Goal: Task Accomplishment & Management: Use online tool/utility

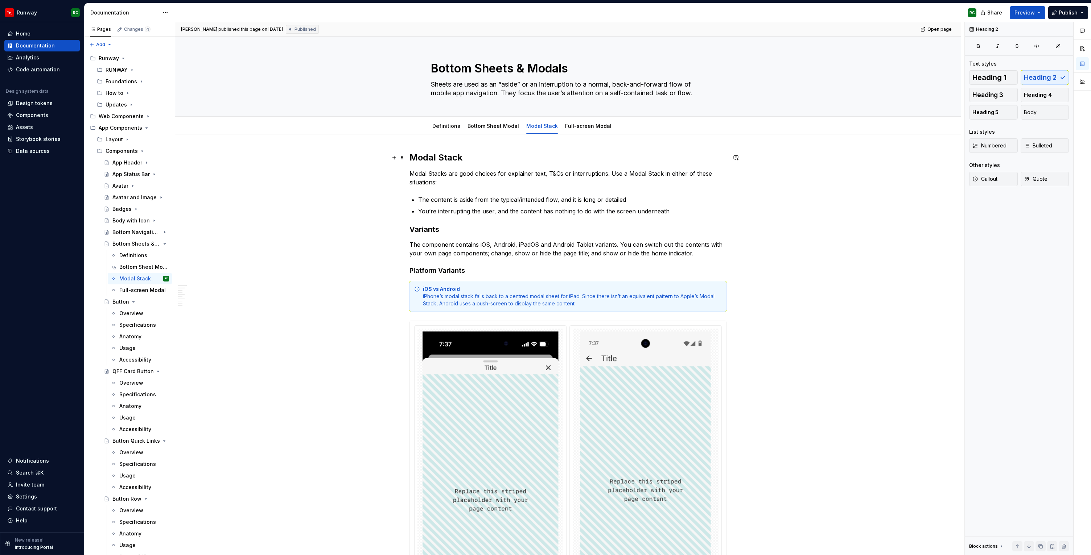
click at [470, 162] on h2 "Modal Stack" at bounding box center [567, 158] width 317 height 12
click at [413, 172] on p "Modal Stacks are good choices for explainer text, T&Cs or interruptions. Use a …" at bounding box center [567, 177] width 317 height 17
click at [924, 27] on span "Publish changes" at bounding box center [920, 29] width 35 height 6
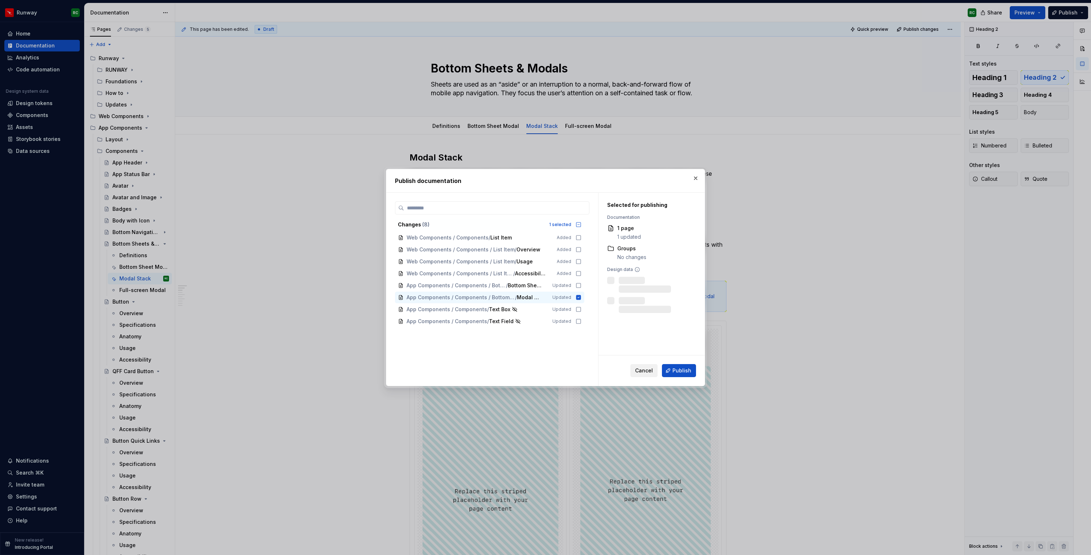
click at [637, 368] on span "Cancel" at bounding box center [644, 370] width 18 height 7
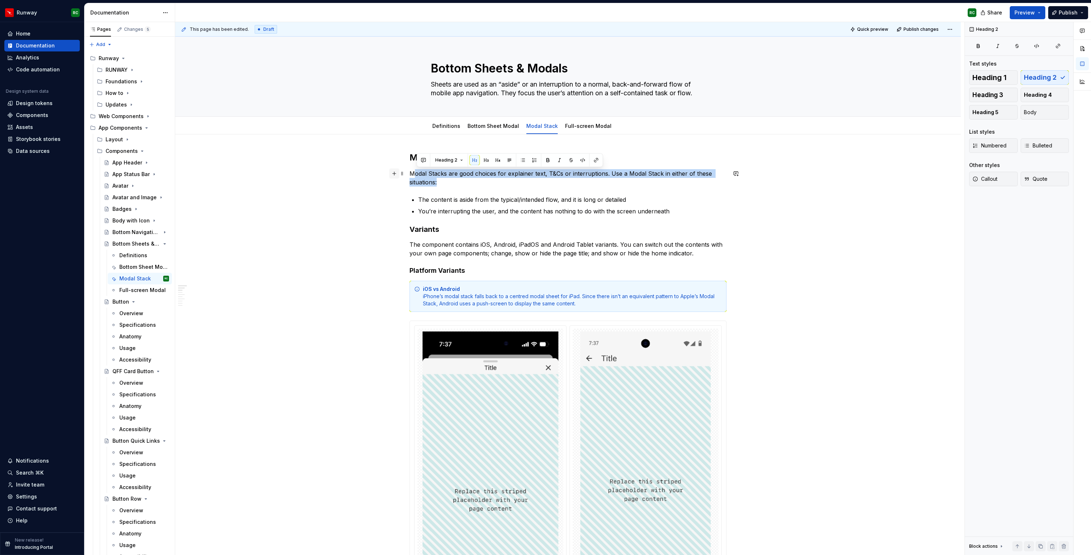
drag, startPoint x: 459, startPoint y: 186, endPoint x: 400, endPoint y: 170, distance: 60.9
drag, startPoint x: 450, startPoint y: 182, endPoint x: 392, endPoint y: 169, distance: 59.5
click at [468, 159] on button "button" at bounding box center [469, 160] width 10 height 10
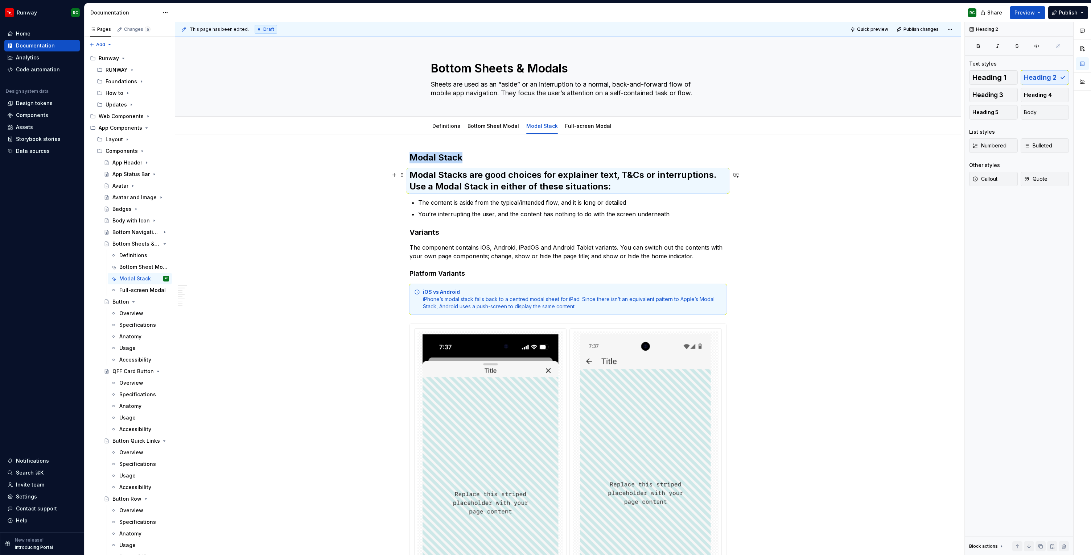
click at [589, 185] on h2 "Modal Stacks are good choices for explainer text, T&Cs or interruptions. Use a …" at bounding box center [567, 180] width 317 height 23
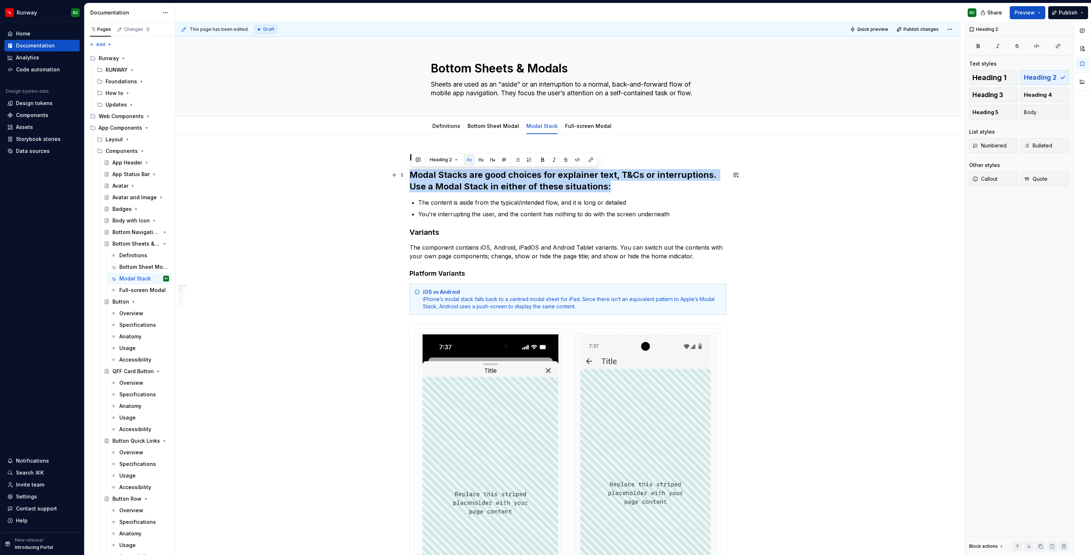
drag, startPoint x: 663, startPoint y: 183, endPoint x: 388, endPoint y: 172, distance: 275.1
click at [1040, 107] on button "Body" at bounding box center [1044, 112] width 49 height 15
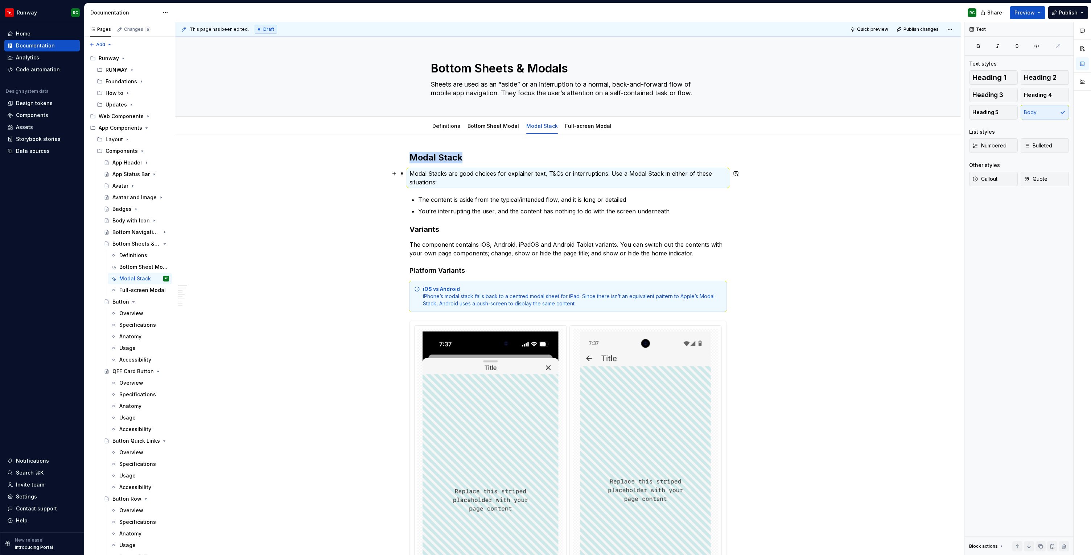
click at [568, 183] on p "Modal Stacks are good choices for explainer text, T&Cs or interruptions. Use a …" at bounding box center [567, 177] width 317 height 17
click at [933, 30] on span "Publish changes" at bounding box center [920, 29] width 35 height 6
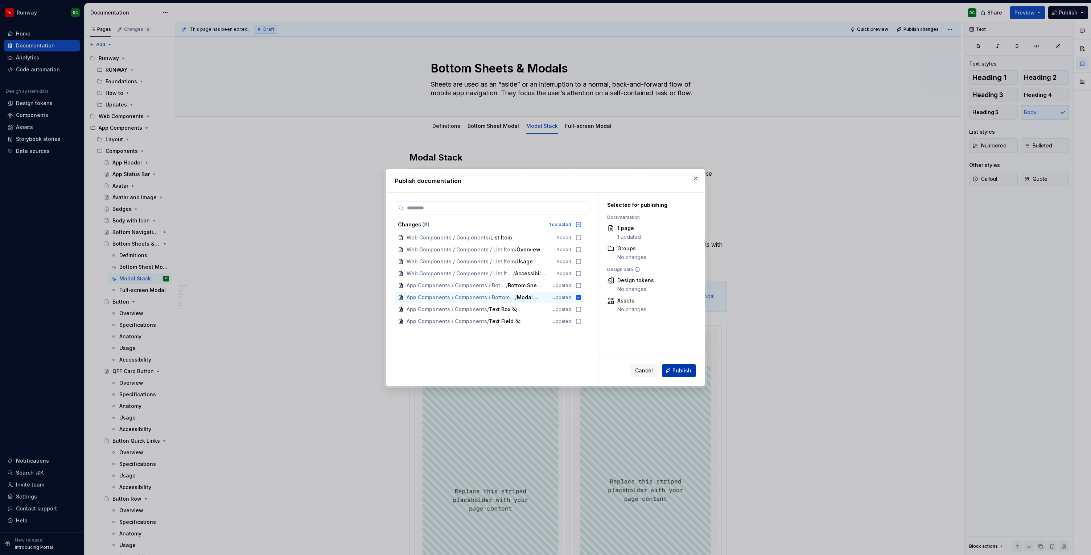
click at [683, 371] on span "Publish" at bounding box center [681, 370] width 19 height 7
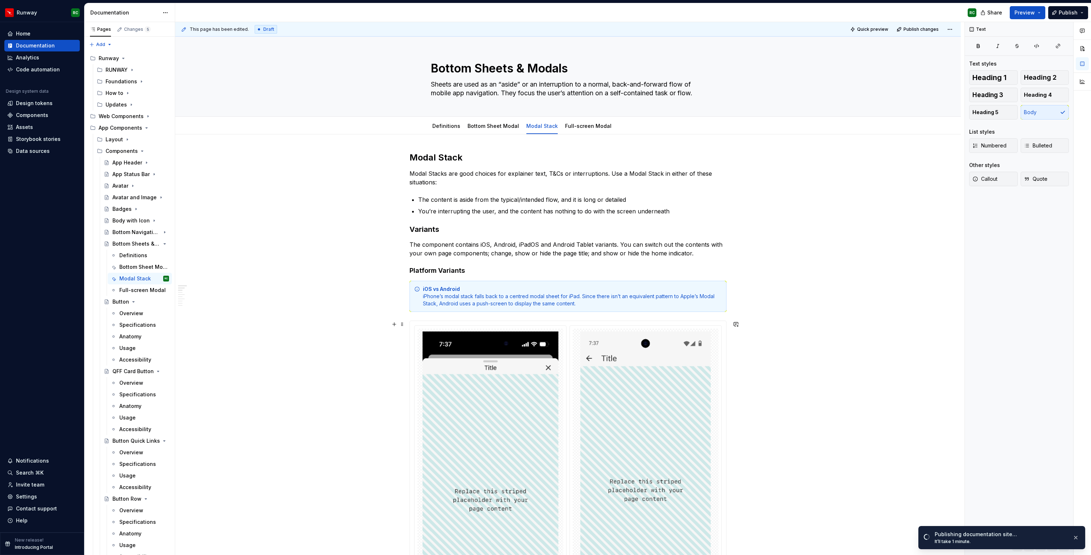
scroll to position [278, 0]
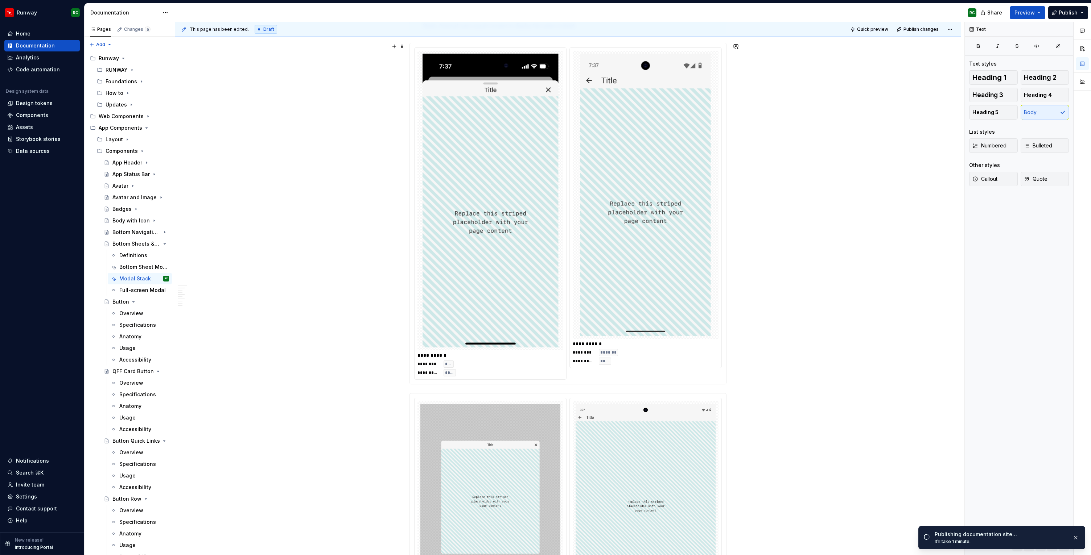
click at [569, 325] on div "**********" at bounding box center [567, 213] width 307 height 332
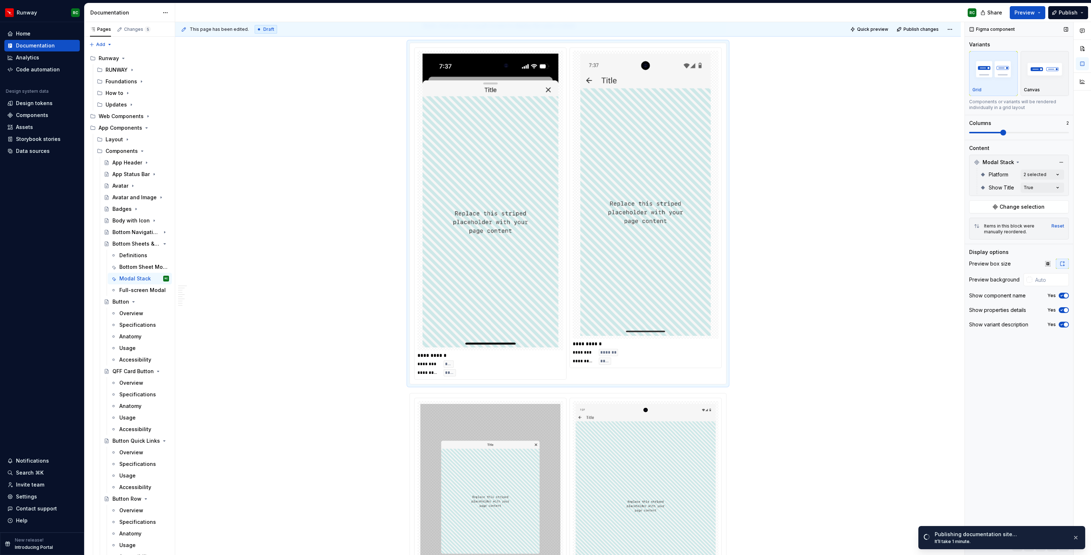
click at [1061, 296] on icon "button" at bounding box center [1061, 295] width 2 height 1
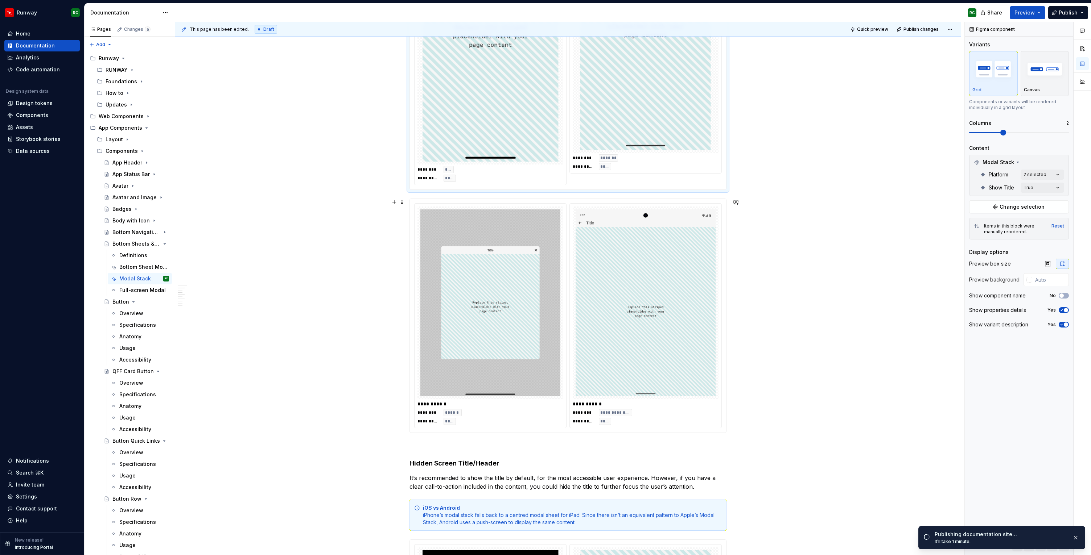
scroll to position [480, 0]
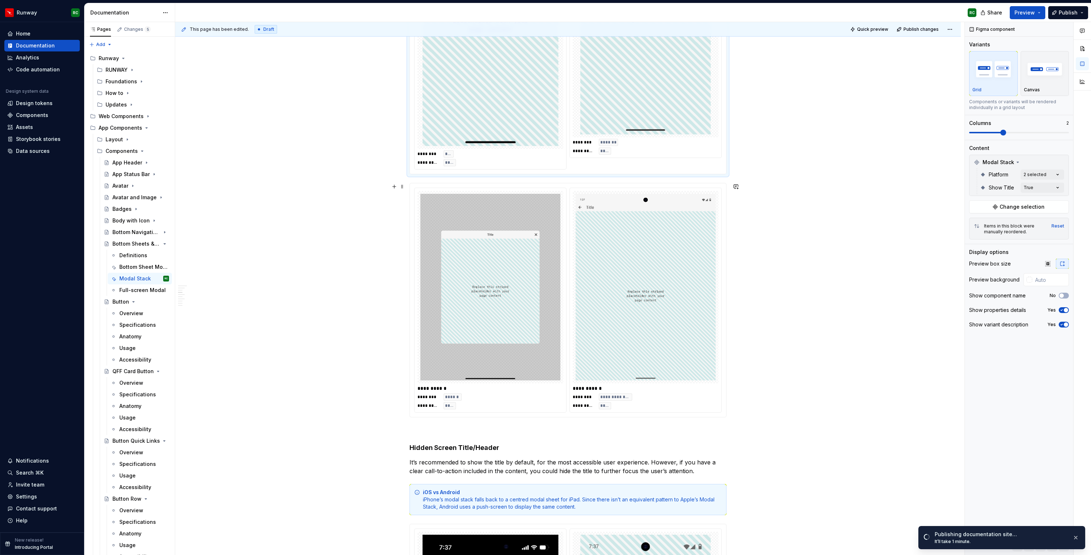
click at [575, 315] on div at bounding box center [645, 287] width 146 height 193
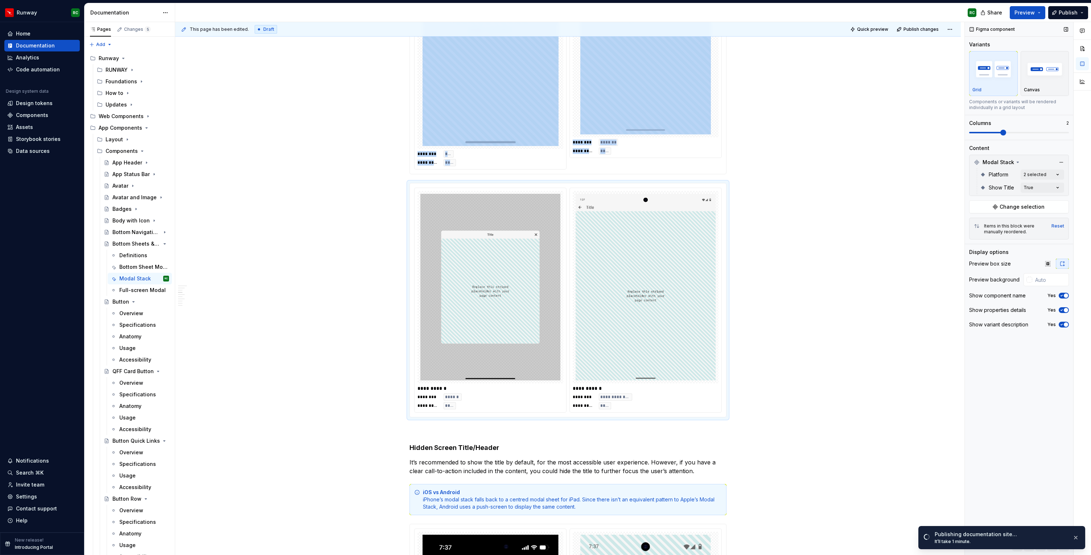
click at [1064, 295] on span "button" at bounding box center [1065, 296] width 4 height 4
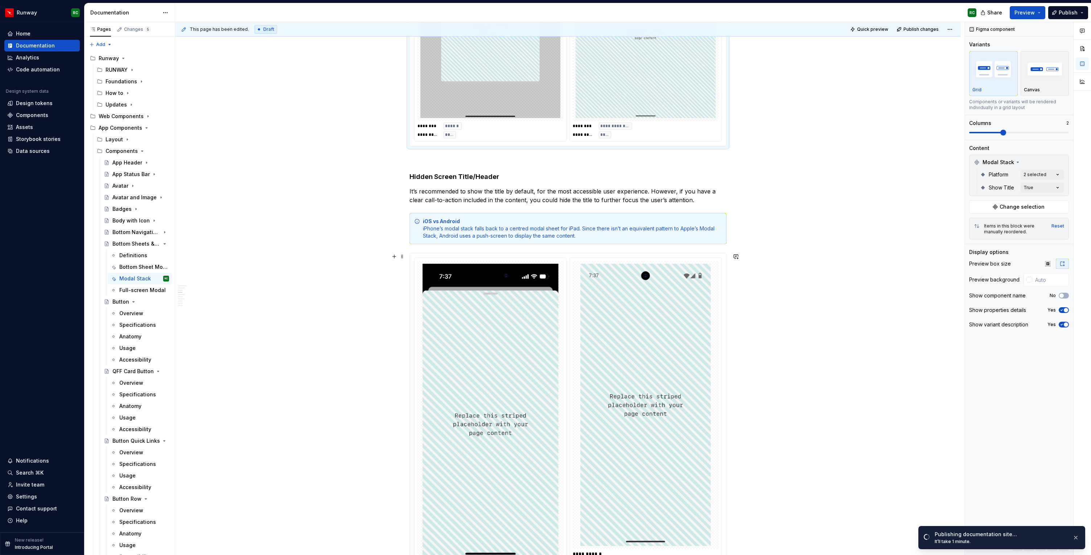
scroll to position [832, 0]
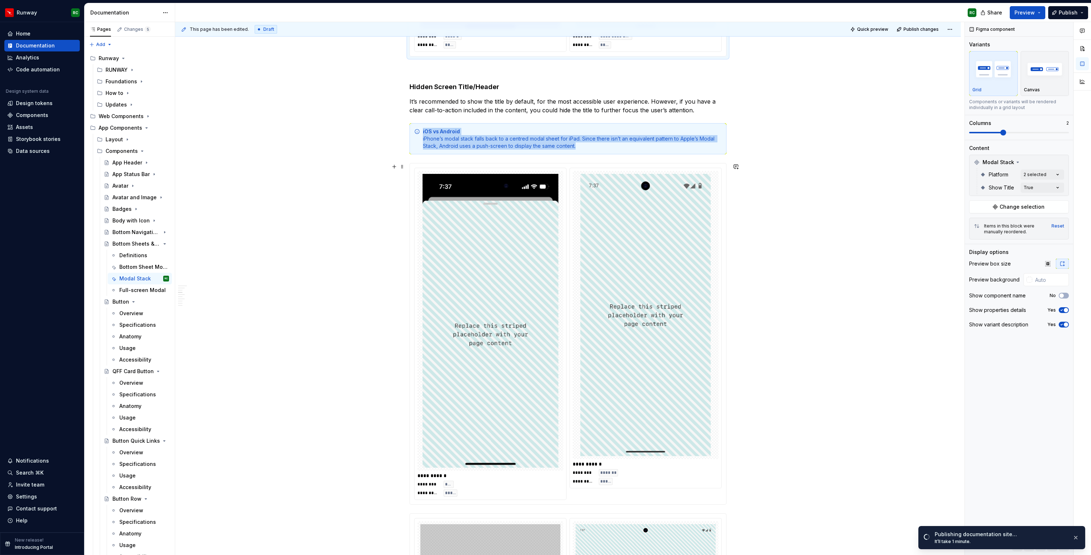
click at [633, 303] on img at bounding box center [645, 315] width 131 height 282
click at [1059, 294] on icon "button" at bounding box center [1061, 296] width 6 height 4
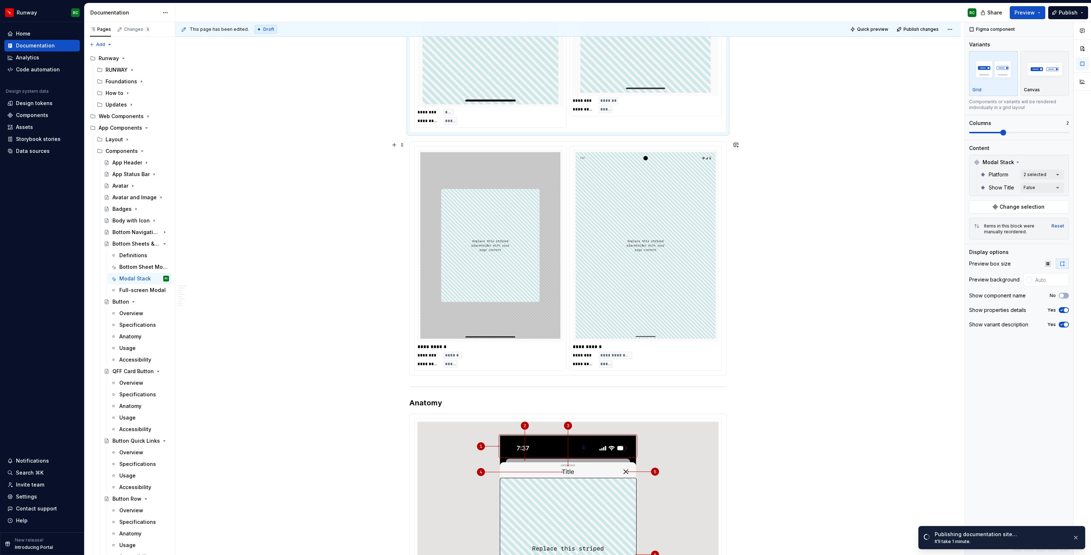
scroll to position [1202, 0]
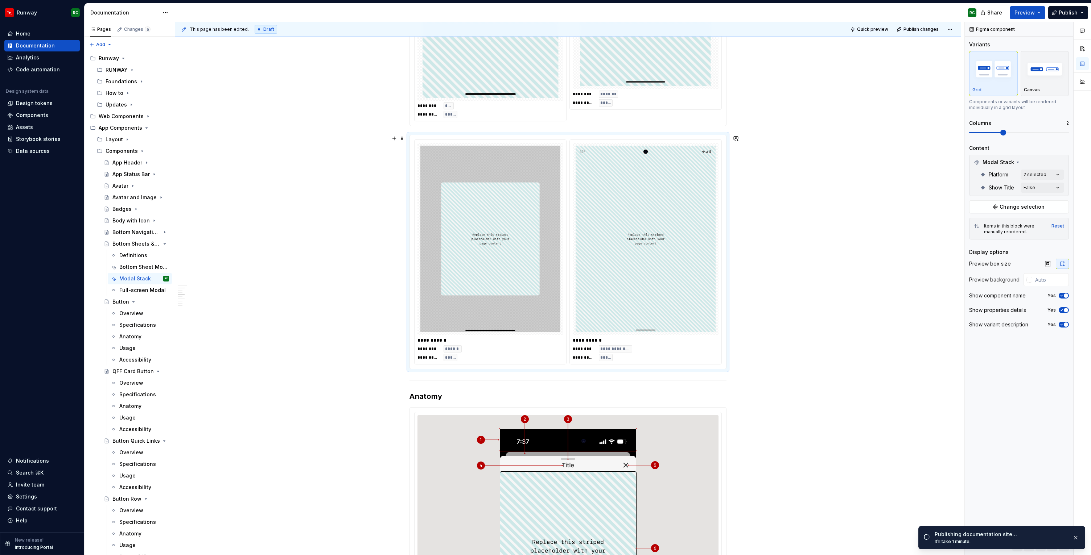
click at [544, 298] on img at bounding box center [490, 239] width 140 height 187
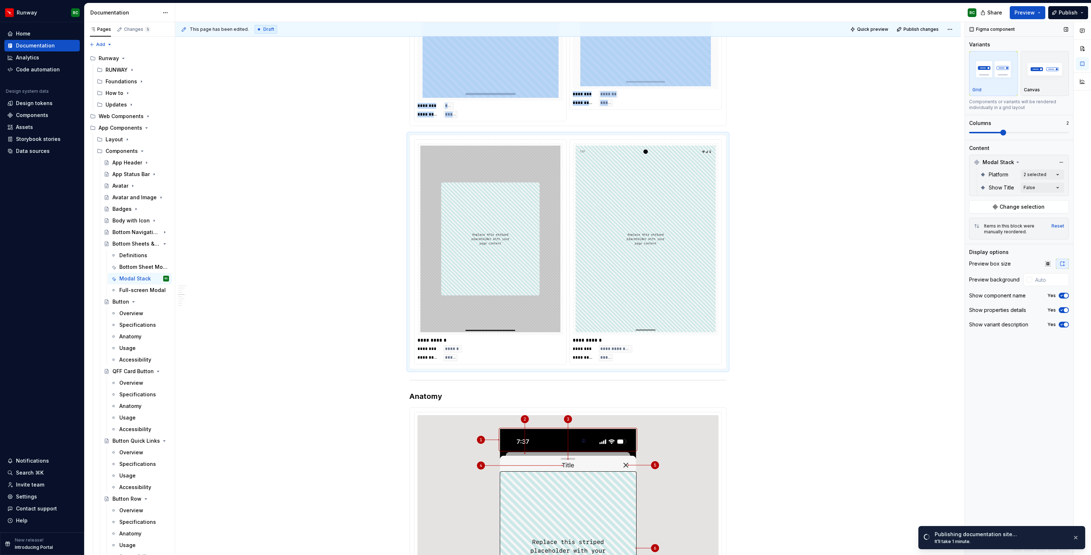
click at [1060, 296] on icon "button" at bounding box center [1061, 296] width 6 height 4
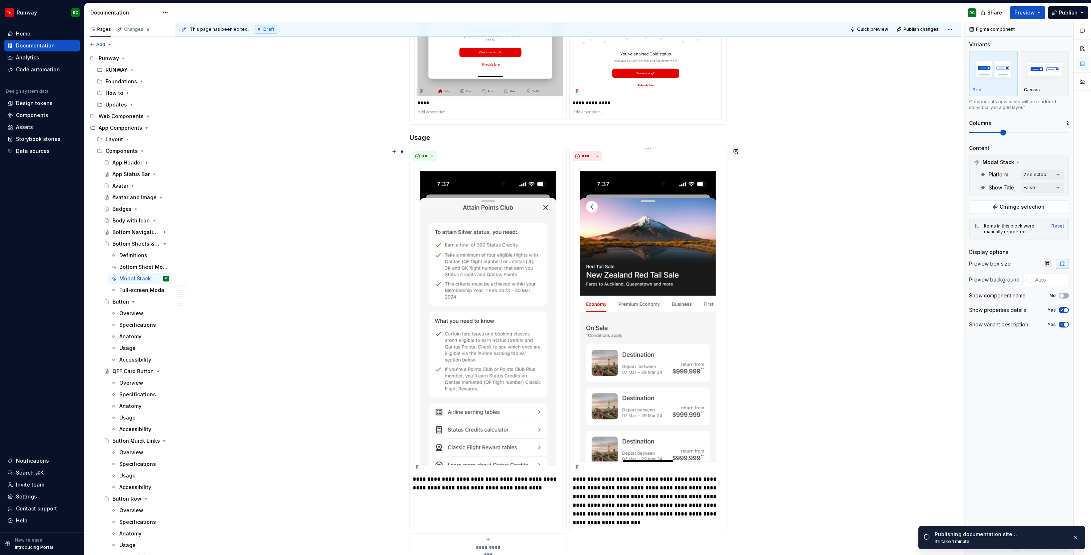
scroll to position [3296, 0]
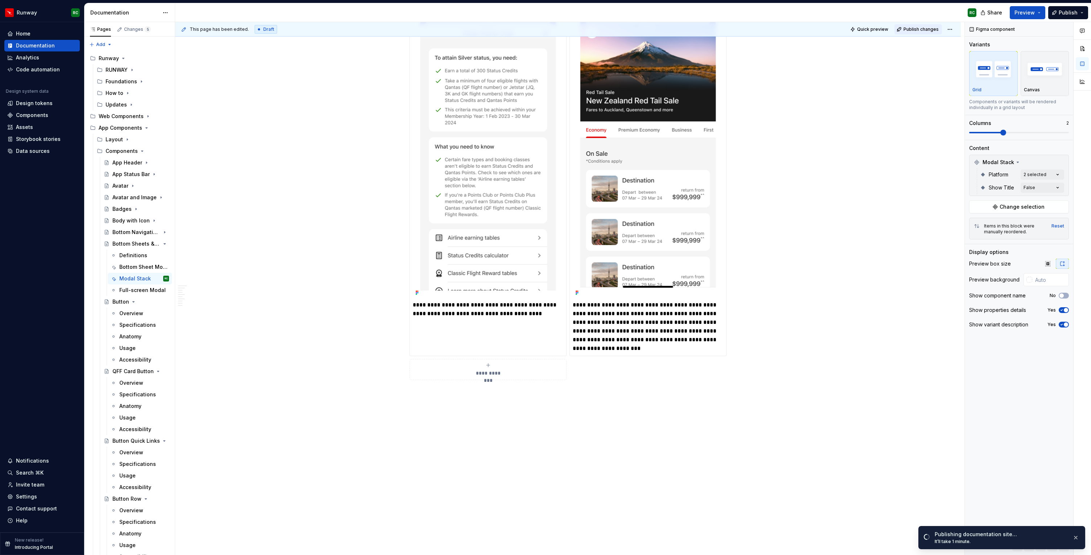
click at [915, 34] on button "Publish changes" at bounding box center [917, 29] width 47 height 10
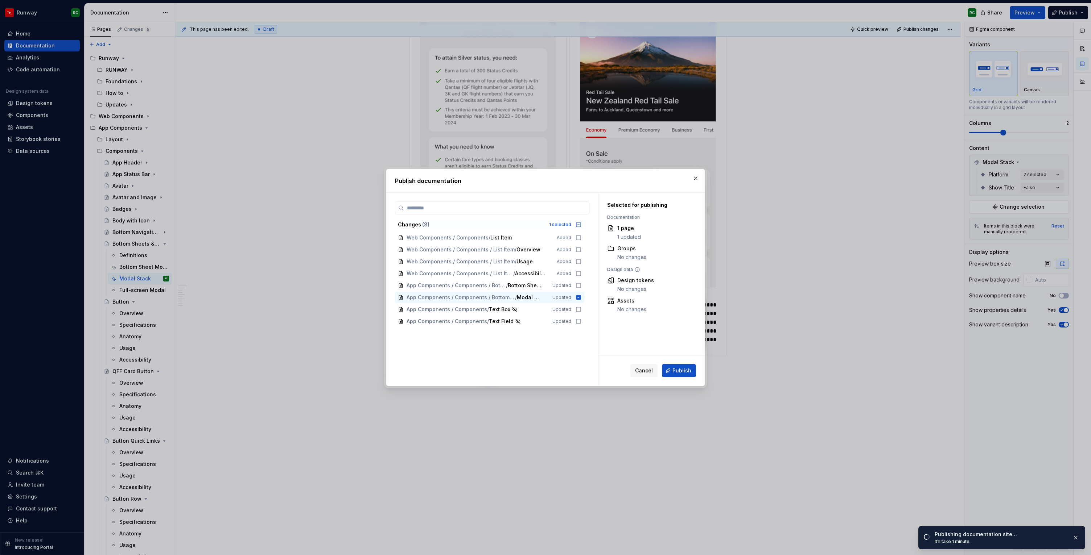
click at [677, 371] on span "Publish" at bounding box center [681, 370] width 19 height 7
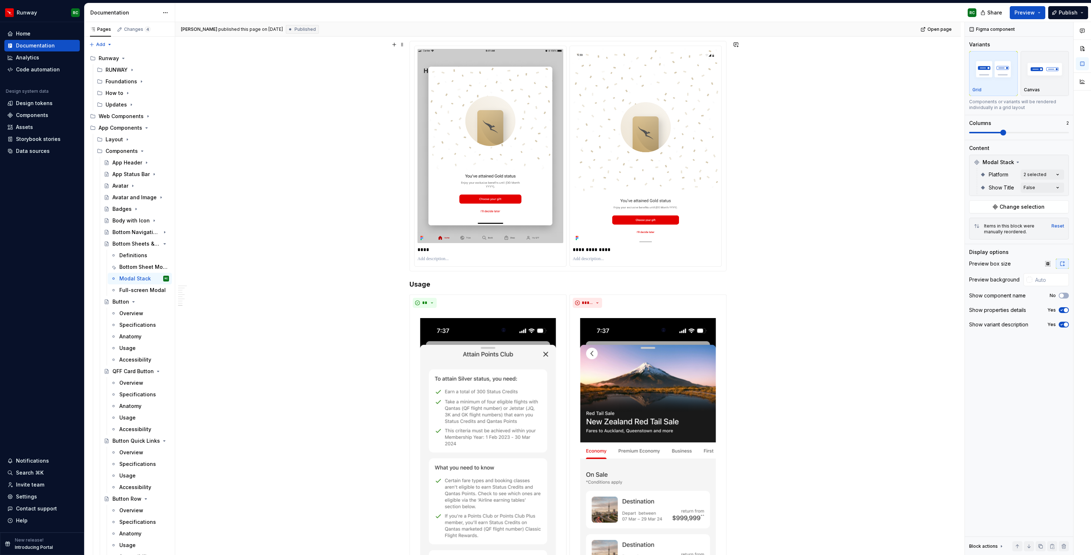
scroll to position [2874, 0]
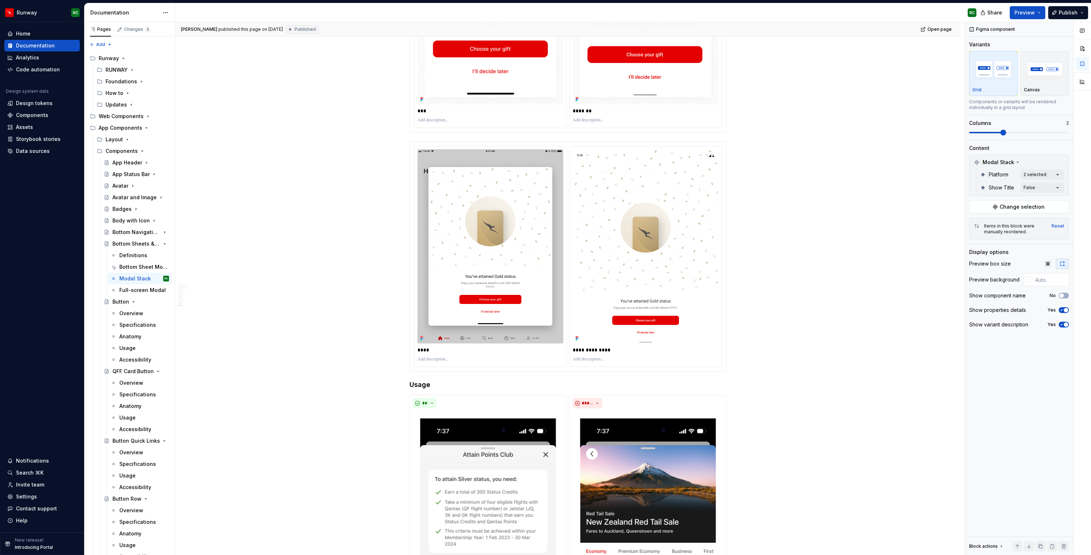
type textarea "*"
